Goal: Book appointment/travel/reservation

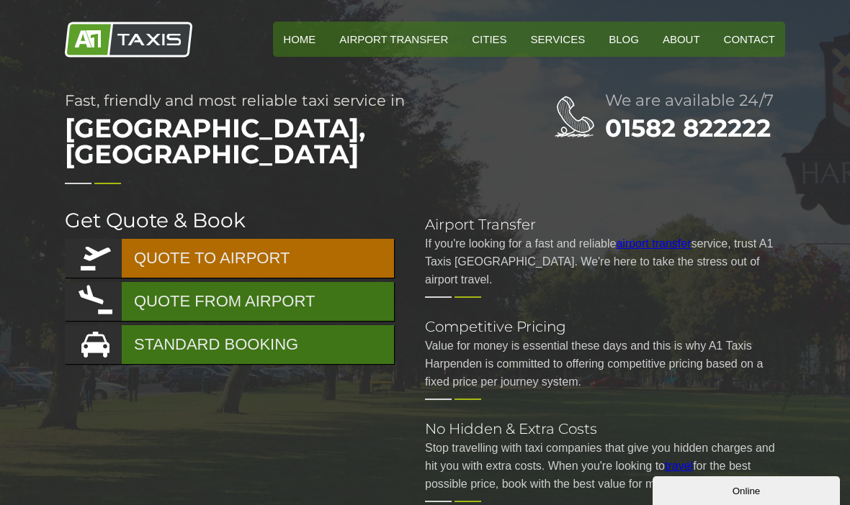
click at [171, 239] on link "QUOTE TO AIRPORT" at bounding box center [229, 258] width 329 height 39
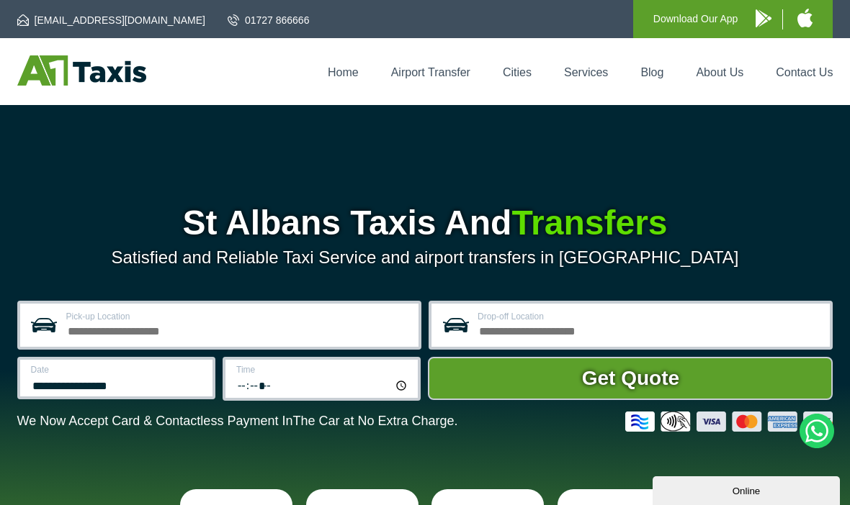
click at [119, 333] on input "Pick-up Location" at bounding box center [237, 329] width 343 height 17
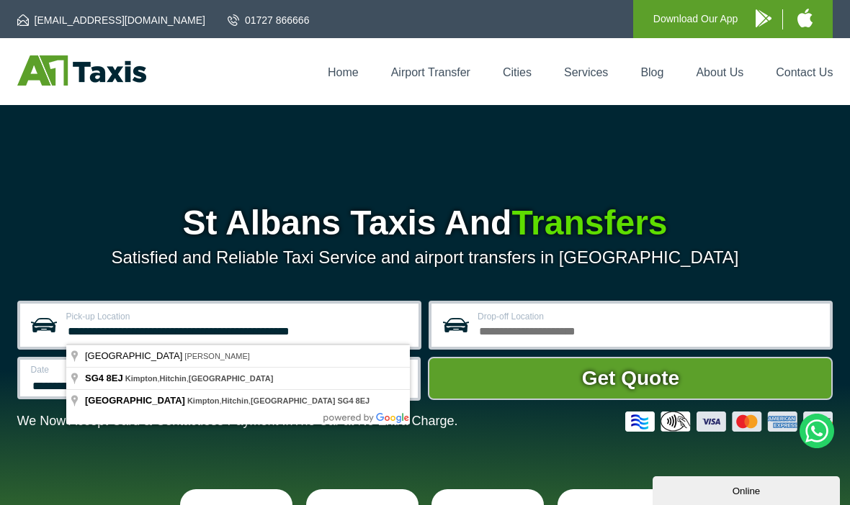
type input "**********"
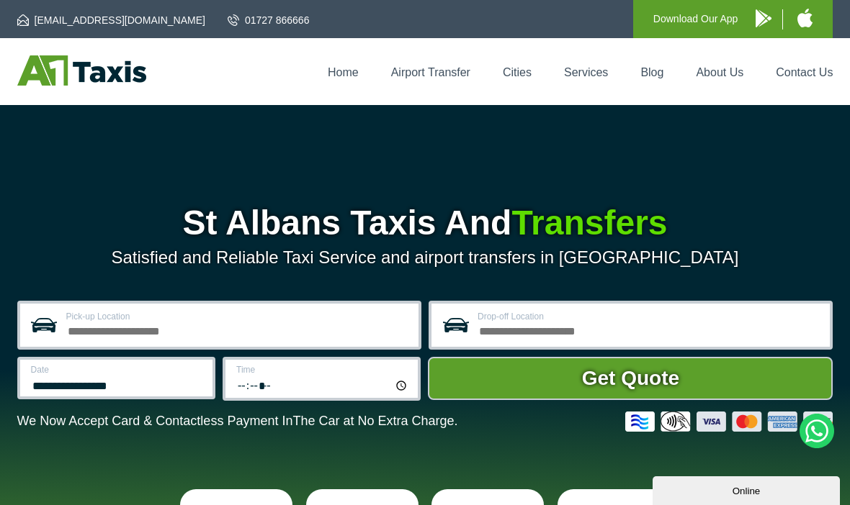
click at [205, 329] on input "Pick-up Location" at bounding box center [237, 329] width 343 height 17
